Goal: Book appointment/travel/reservation

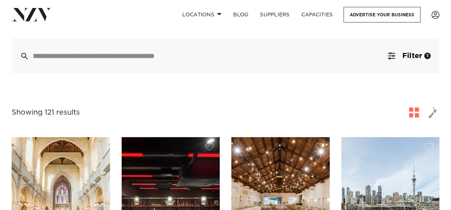
scroll to position [189, 0]
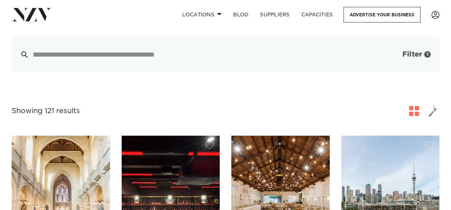
click at [407, 53] on span "Filter" at bounding box center [412, 54] width 20 height 7
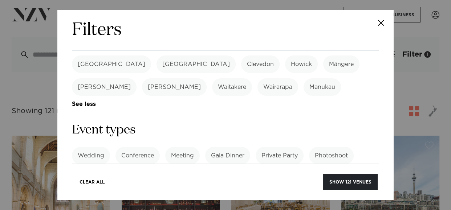
scroll to position [284, 0]
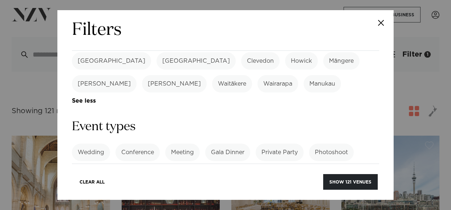
click at [341, 172] on link "See more" at bounding box center [346, 175] width 57 height 6
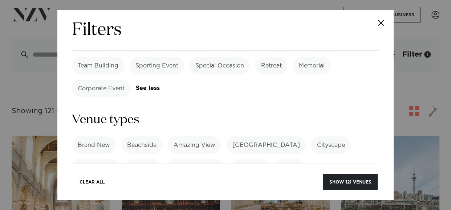
scroll to position [439, 0]
click at [328, 165] on link "See more" at bounding box center [338, 168] width 57 height 6
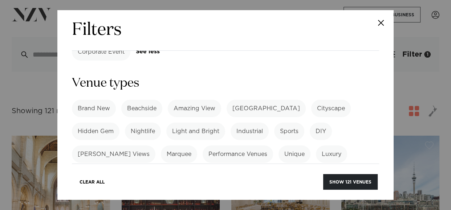
scroll to position [477, 0]
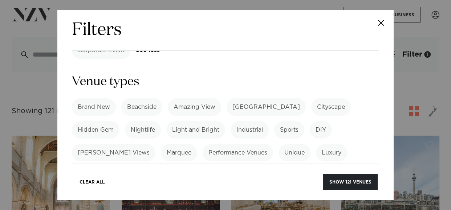
click at [229, 167] on label "Inside & Outside" at bounding box center [258, 175] width 59 height 17
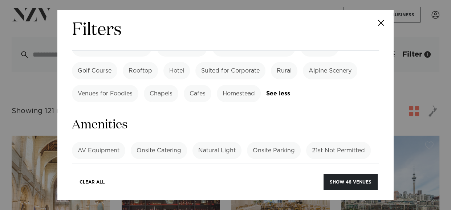
scroll to position [698, 0]
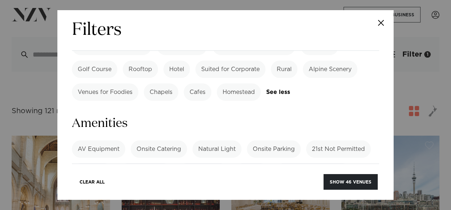
click at [95, 186] on link "See more" at bounding box center [100, 189] width 57 height 6
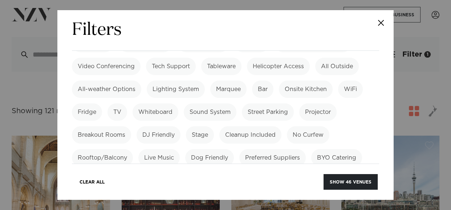
scroll to position [824, 0]
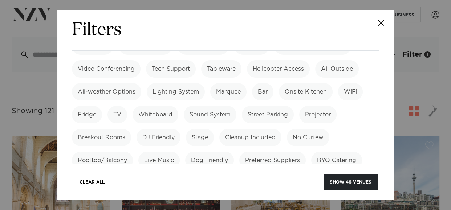
click at [212, 152] on label "Dog Friendly" at bounding box center [209, 160] width 49 height 17
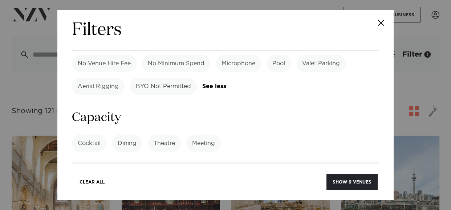
scroll to position [943, 0]
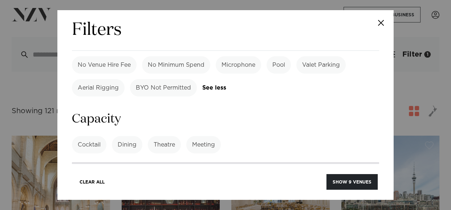
click at [317, 162] on input "number" at bounding box center [225, 172] width 307 height 20
type input "***"
click at [301, 136] on div "Cocktail Dining Theatre Meeting See more" at bounding box center [225, 144] width 307 height 17
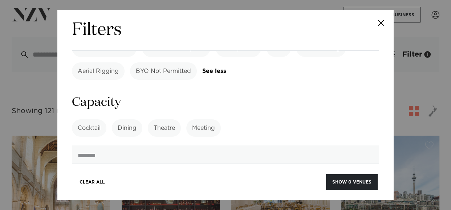
scroll to position [959, 0]
drag, startPoint x: 131, startPoint y: 87, endPoint x: 32, endPoint y: 70, distance: 100.9
click at [32, 70] on div "Filters Search Type Venue Supplier See more Locations [GEOGRAPHIC_DATA] [GEOGRA…" at bounding box center [225, 105] width 451 height 210
click at [64, 100] on div "Filters Search Type Venue Supplier See more Locations [GEOGRAPHIC_DATA] [GEOGRA…" at bounding box center [225, 105] width 336 height 190
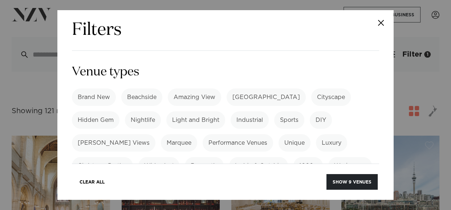
scroll to position [483, 0]
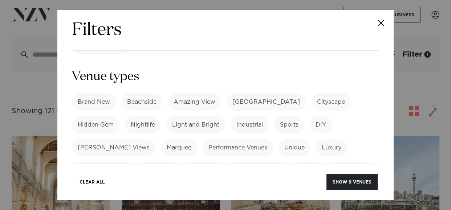
click at [229, 162] on label "Inside & Outside" at bounding box center [258, 170] width 59 height 17
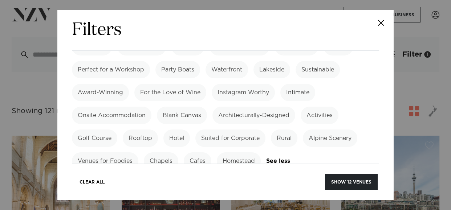
scroll to position [938, 0]
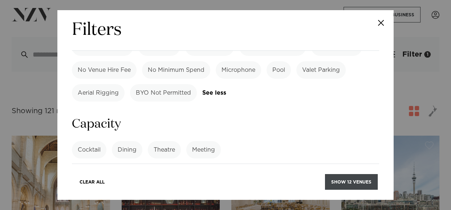
click at [366, 180] on button "Show 12 venues" at bounding box center [351, 182] width 53 height 16
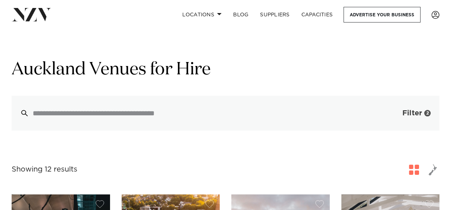
click at [422, 111] on span "Filter" at bounding box center [412, 113] width 20 height 7
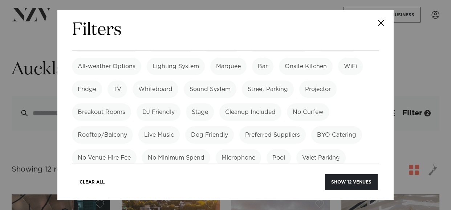
scroll to position [595, 0]
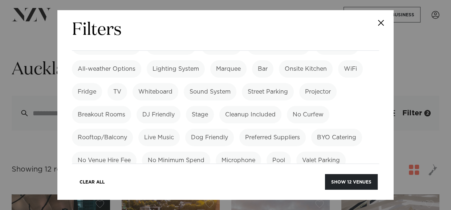
click at [383, 25] on button "Close" at bounding box center [380, 22] width 25 height 25
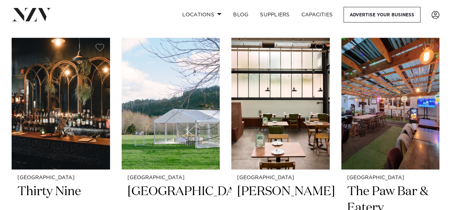
scroll to position [748, 0]
